Goal: Obtain resource: Obtain resource

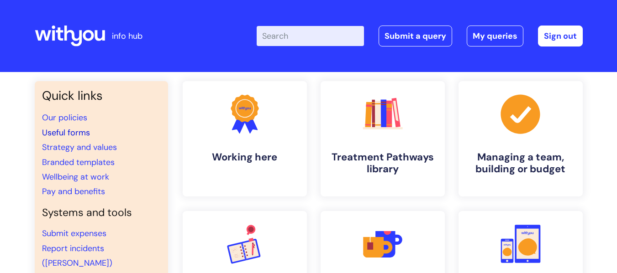
click at [72, 134] on link "Useful forms" at bounding box center [66, 132] width 48 height 11
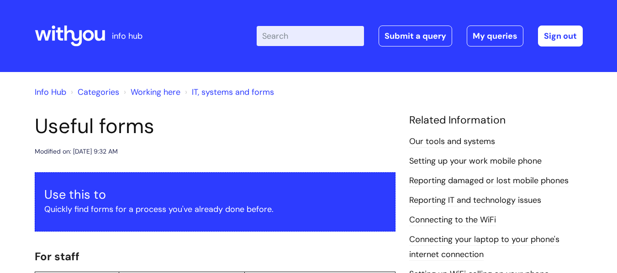
click at [304, 26] on input "Enter your search term here..." at bounding box center [310, 36] width 107 height 20
type input "appraisal"
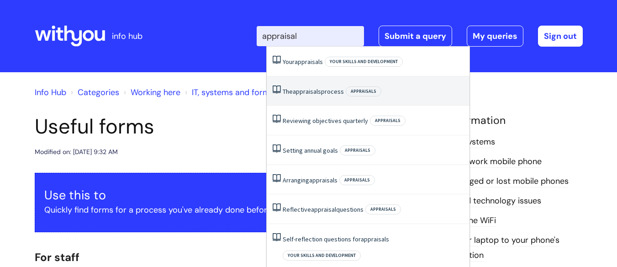
click at [303, 93] on span "appraisals" at bounding box center [307, 91] width 28 height 8
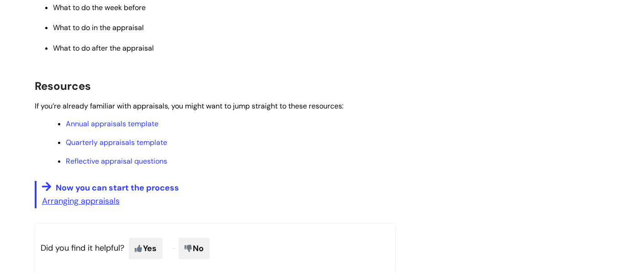
scroll to position [502, 0]
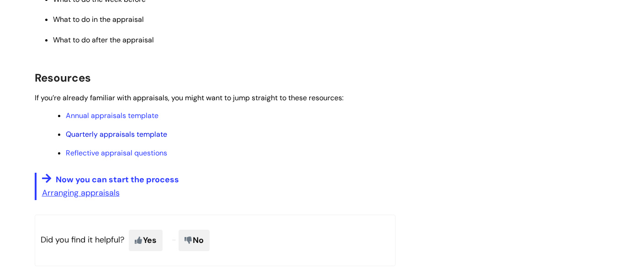
click at [121, 137] on link "Quarterly appraisals template" at bounding box center [116, 135] width 101 height 10
